Goal: Check status: Check status

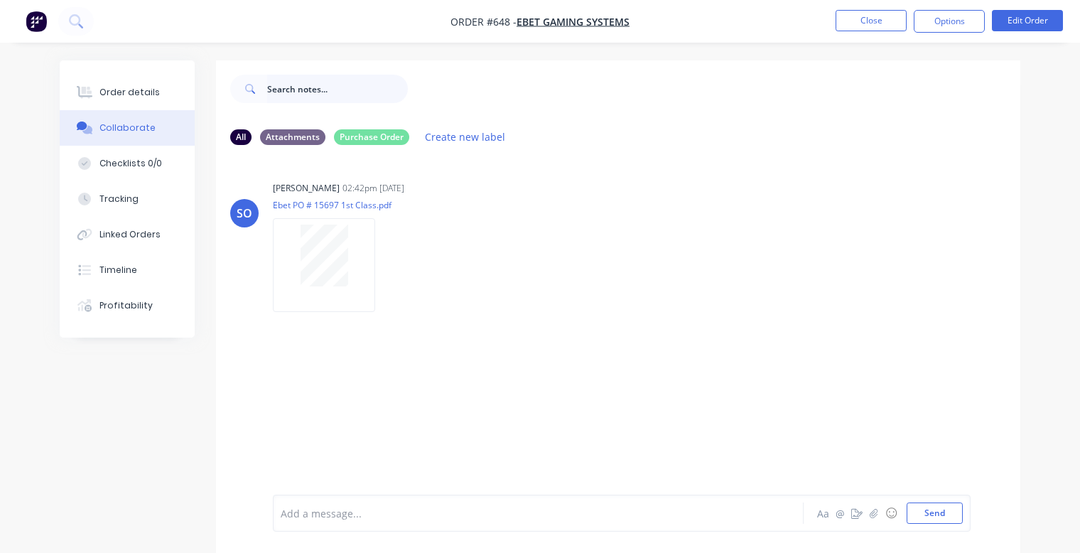
click at [283, 96] on input "text" at bounding box center [337, 89] width 141 height 28
click at [80, 22] on icon at bounding box center [76, 21] width 14 height 14
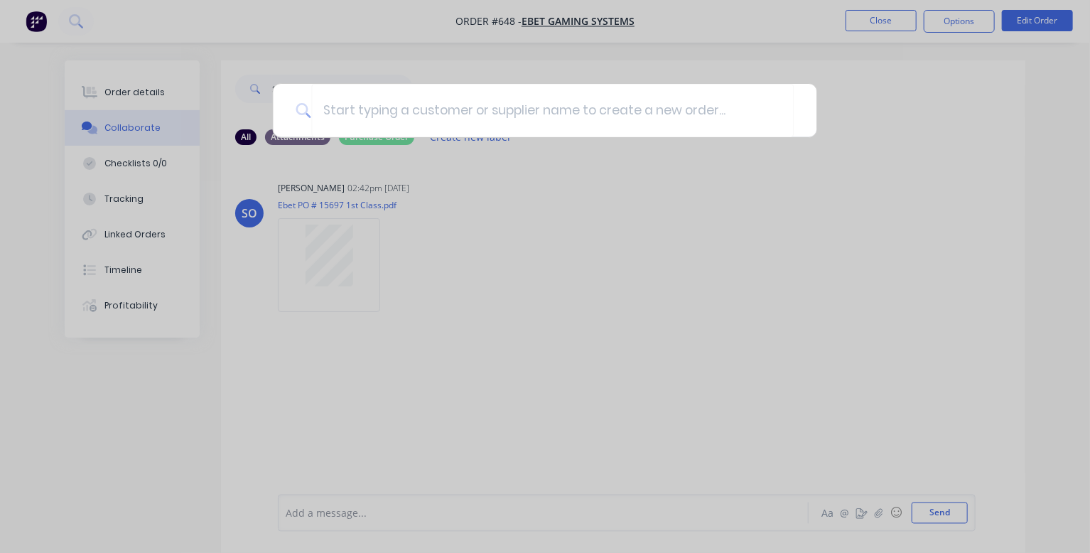
click at [117, 50] on div at bounding box center [545, 276] width 1090 height 553
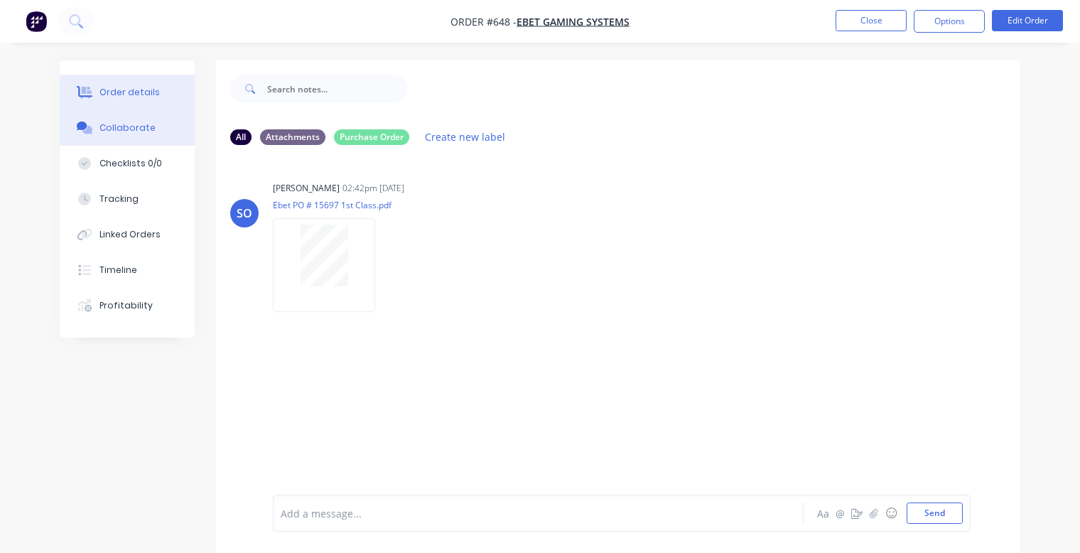
click at [112, 93] on div "Order details" at bounding box center [129, 92] width 60 height 13
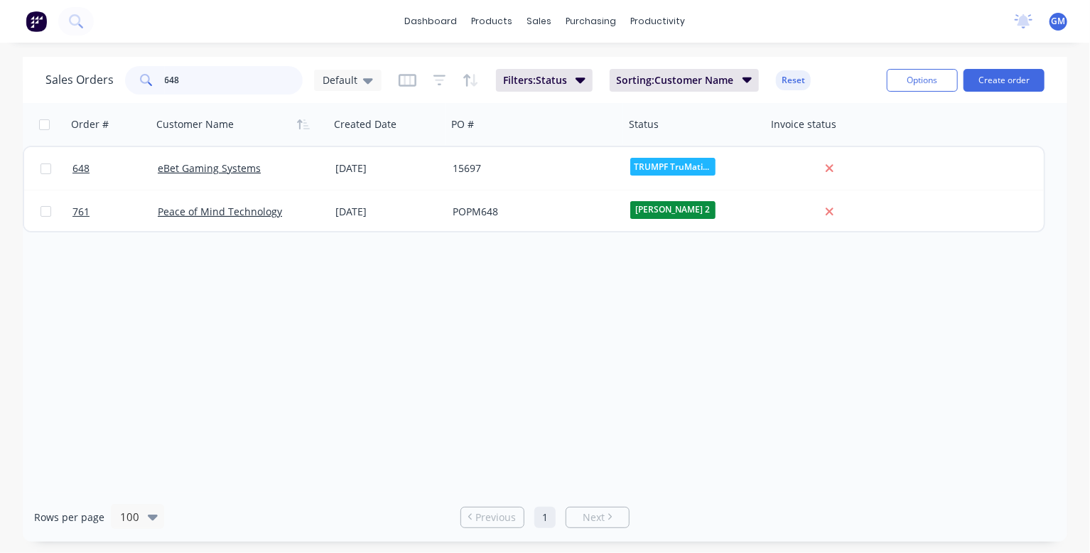
drag, startPoint x: 269, startPoint y: 87, endPoint x: 127, endPoint y: 77, distance: 142.5
click at [127, 77] on div "Sales Orders 648 Default" at bounding box center [213, 80] width 336 height 28
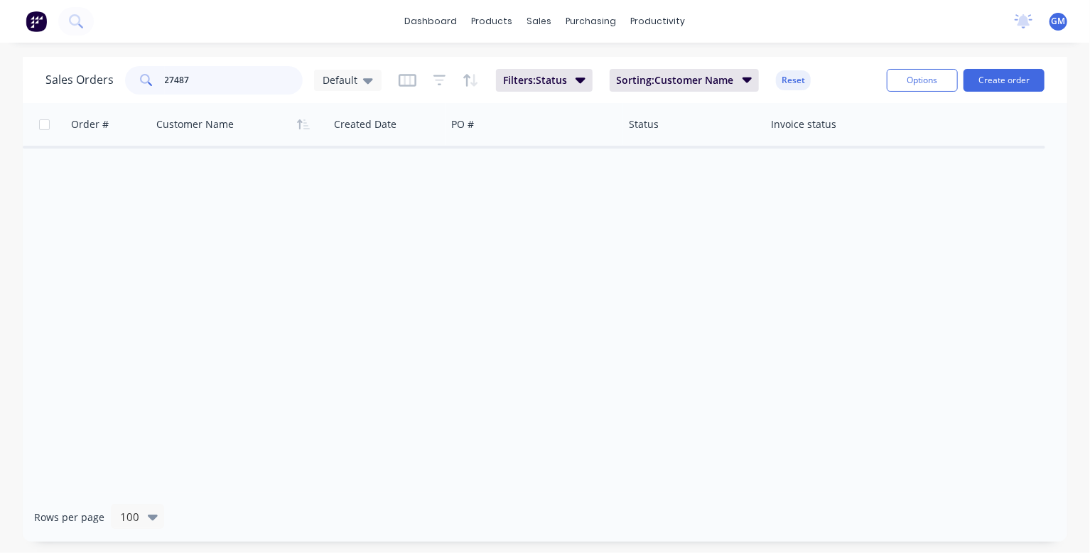
drag, startPoint x: 232, startPoint y: 87, endPoint x: 138, endPoint y: 76, distance: 95.2
click at [138, 76] on div "27487" at bounding box center [214, 80] width 178 height 28
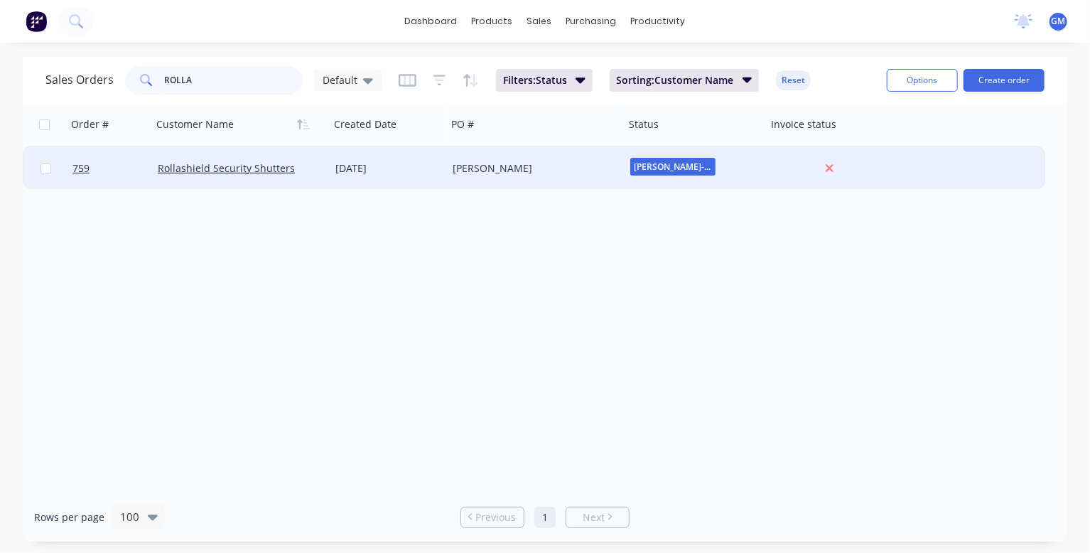
type input "ROLLA"
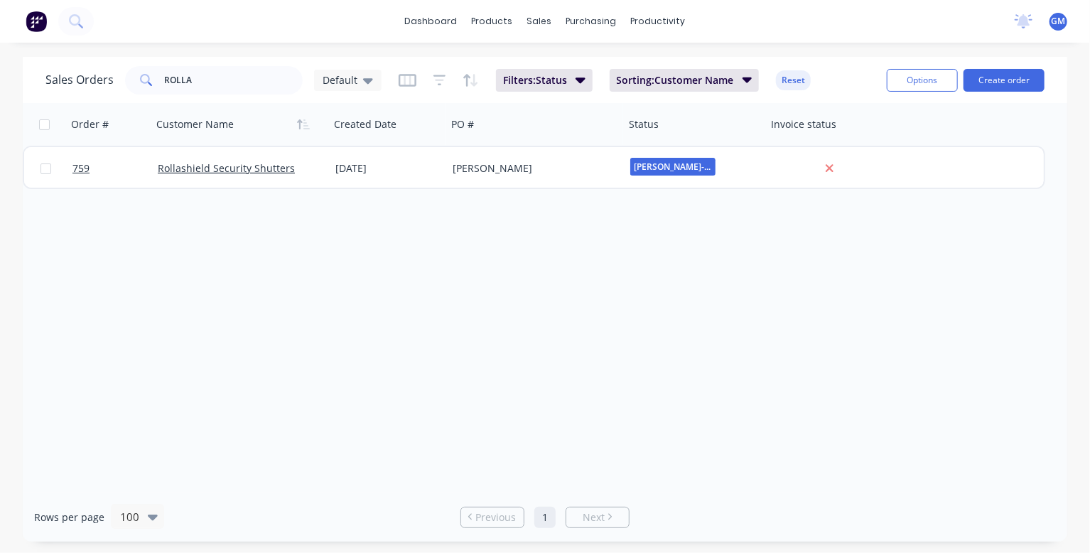
click at [946, 48] on div "dashboard products sales purchasing productivity dashboard products Product Cat…" at bounding box center [545, 276] width 1090 height 553
click at [16, 258] on div "Sales Orders ROLLA Default Filters: Status Sorting: Customer Name Reset Options…" at bounding box center [545, 299] width 1090 height 485
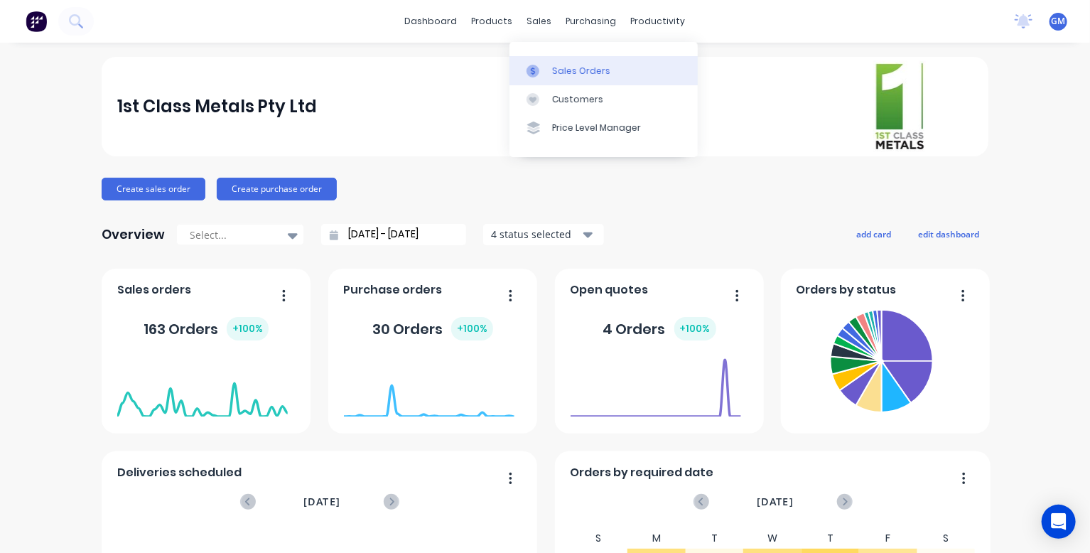
click at [548, 77] on div at bounding box center [537, 71] width 21 height 13
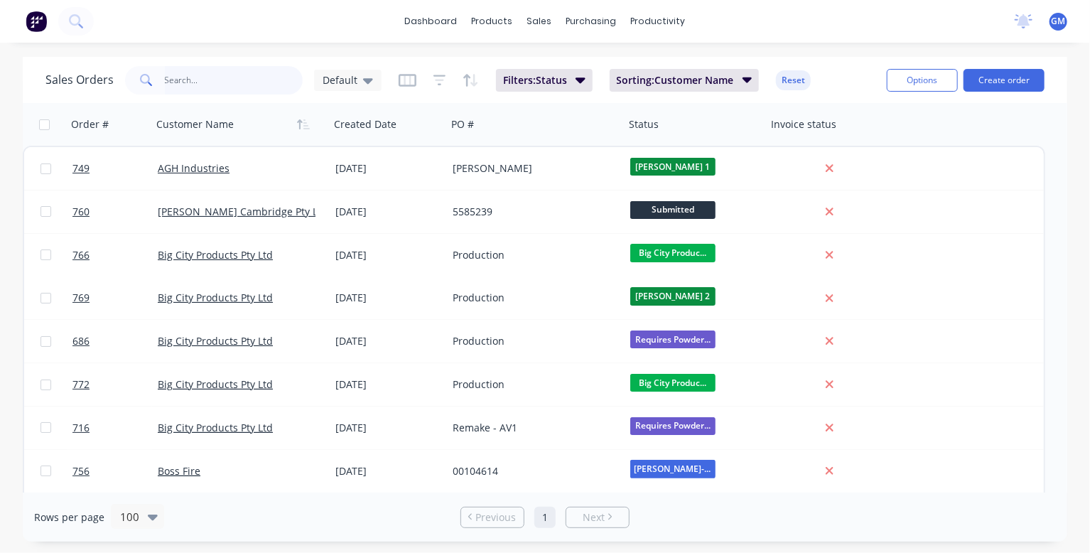
click at [220, 90] on input "text" at bounding box center [234, 80] width 139 height 28
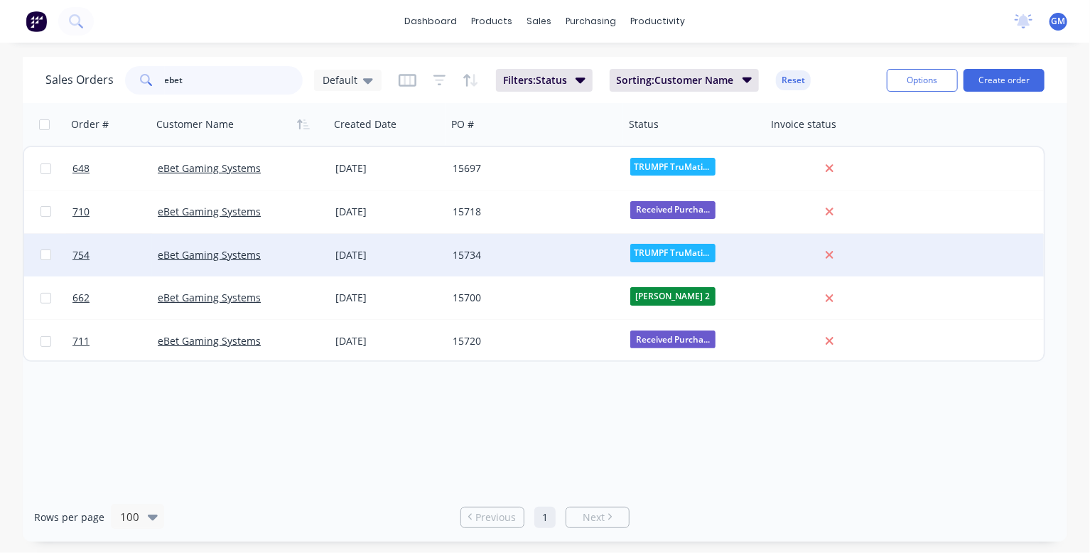
type input "ebet"
click at [402, 254] on div "28 Aug 2025" at bounding box center [388, 255] width 106 height 14
